Goal: Find specific page/section: Find specific page/section

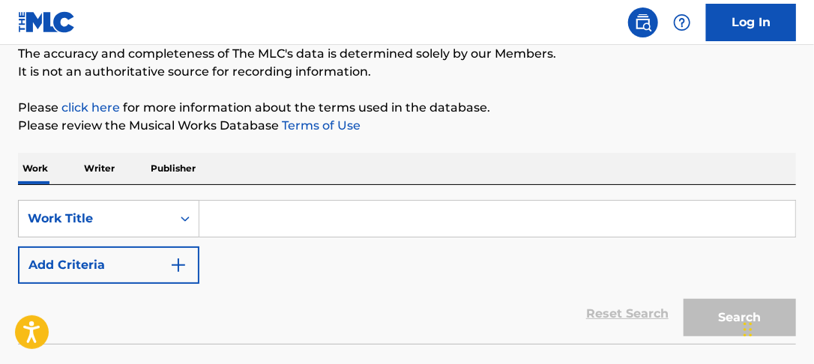
scroll to position [136, 0]
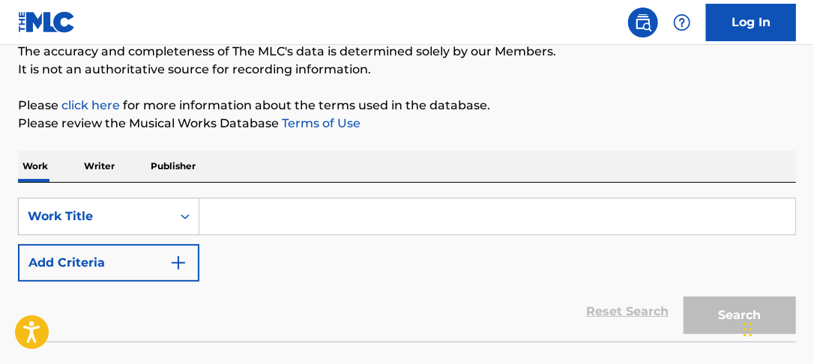
click at [177, 266] on img "Search Form" at bounding box center [178, 263] width 18 height 18
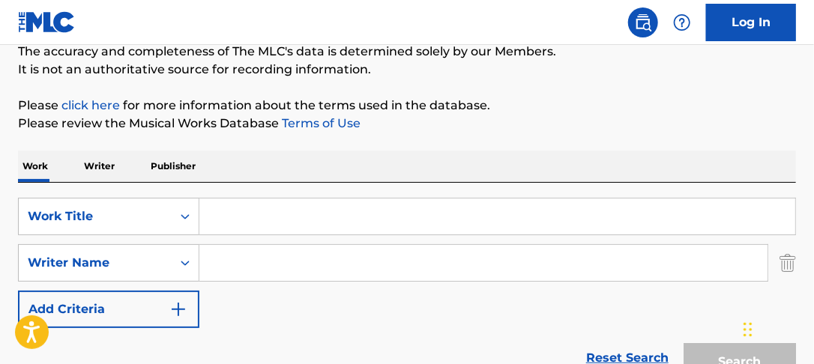
click at [492, 253] on input "Search Form" at bounding box center [483, 263] width 568 height 36
paste input "[PERSON_NAME]"
type input "[PERSON_NAME]"
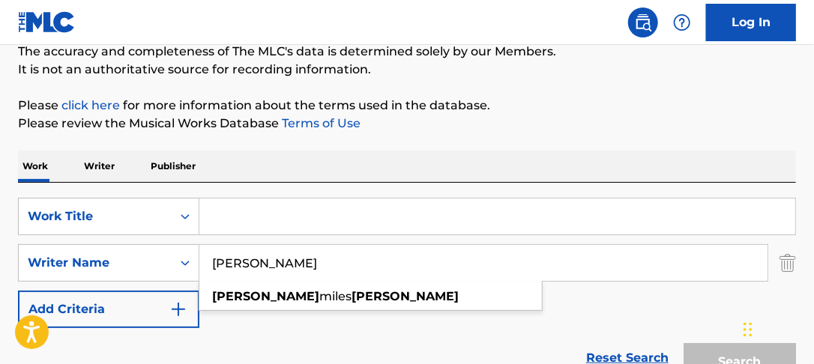
click at [451, 217] on input "Search Form" at bounding box center [497, 217] width 596 height 36
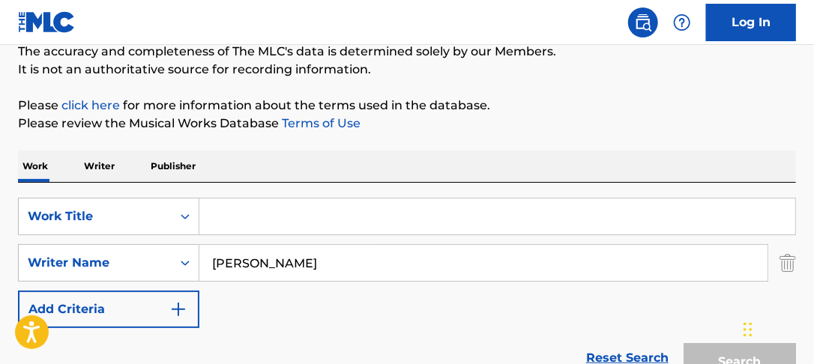
paste input "BEAR"
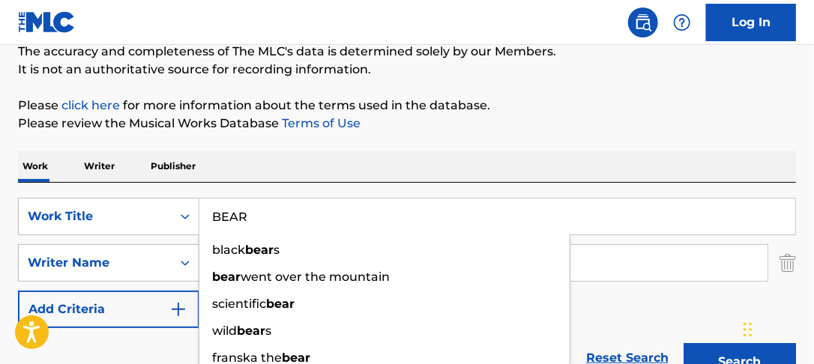
type input "BEAR"
click at [528, 139] on div "The MLC Public Work Search The accuracy and completeness of The MLC's data is d…" at bounding box center [407, 191] width 814 height 489
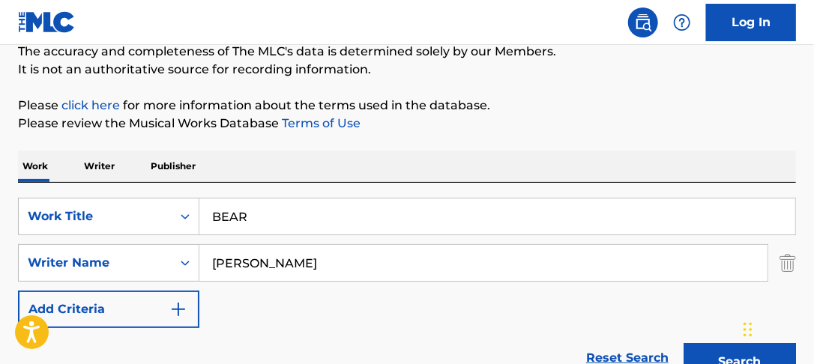
click at [707, 357] on button "Search" at bounding box center [740, 361] width 112 height 37
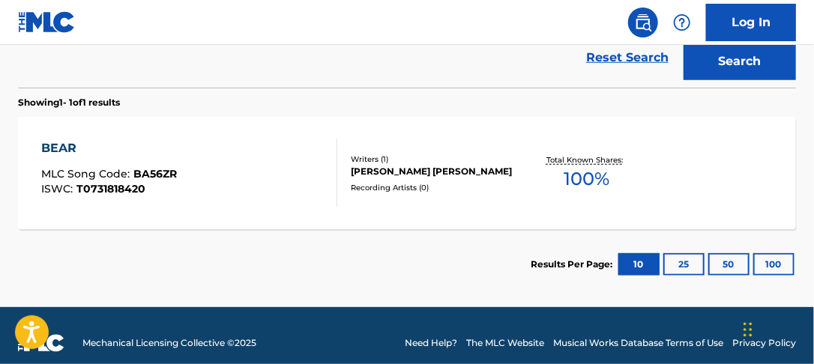
scroll to position [445, 0]
